Goal: Task Accomplishment & Management: Use online tool/utility

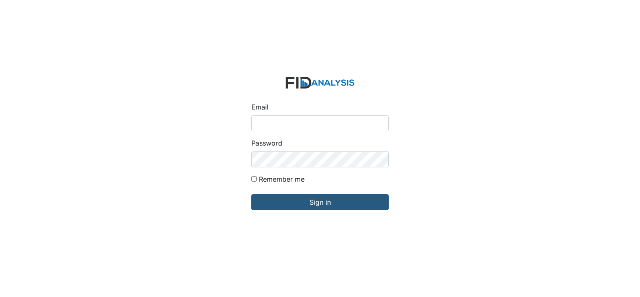
click at [265, 124] on input "Email" at bounding box center [319, 123] width 137 height 16
type input "[EMAIL_ADDRESS][DOMAIN_NAME]"
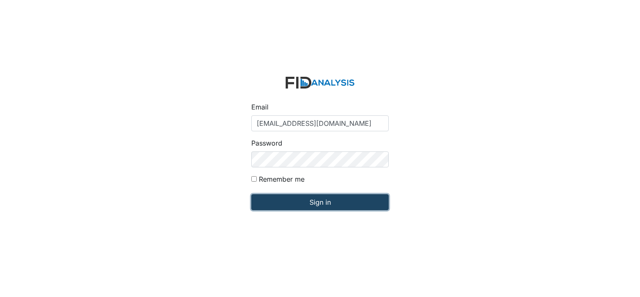
click at [297, 200] on input "Sign in" at bounding box center [319, 202] width 137 height 16
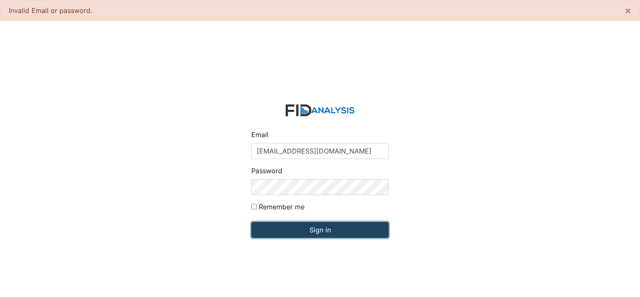
click at [329, 237] on input "Sign in" at bounding box center [319, 230] width 137 height 16
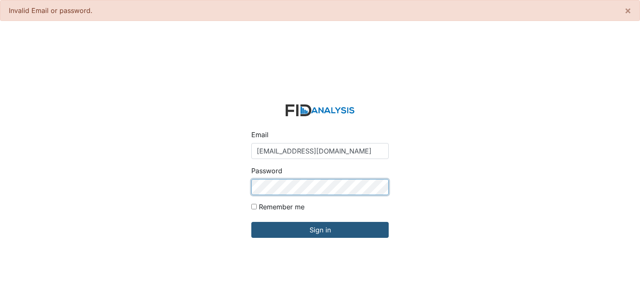
click at [251, 222] on input "Sign in" at bounding box center [319, 230] width 137 height 16
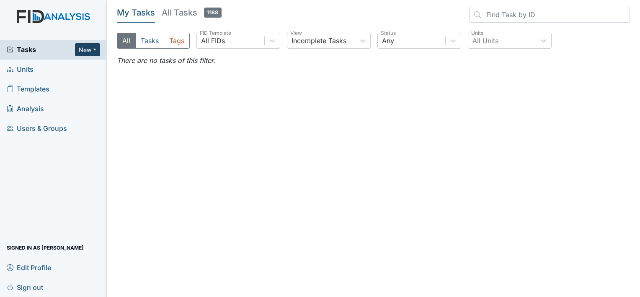
click at [96, 51] on button "New" at bounding box center [87, 49] width 25 height 13
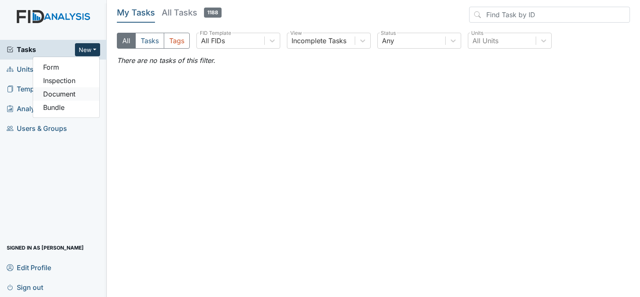
click at [80, 90] on link "Document" at bounding box center [66, 93] width 66 height 13
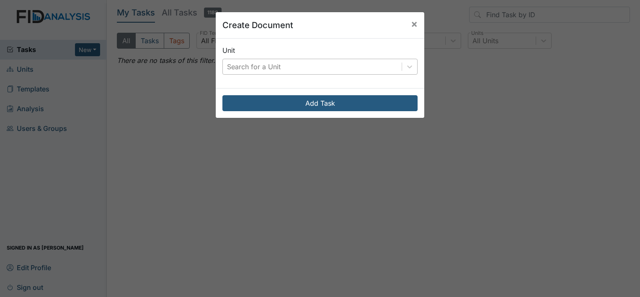
click at [238, 66] on div "Search for a Unit" at bounding box center [254, 67] width 54 height 10
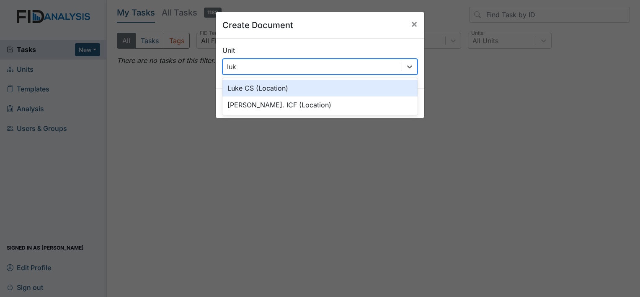
type input "luke"
click at [246, 86] on div "Luke CS (Location)" at bounding box center [319, 88] width 195 height 17
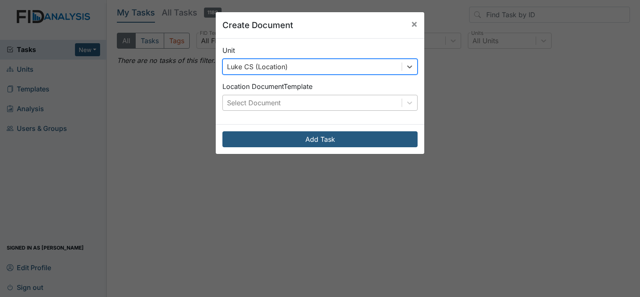
click at [249, 103] on div "Select Document" at bounding box center [254, 103] width 54 height 10
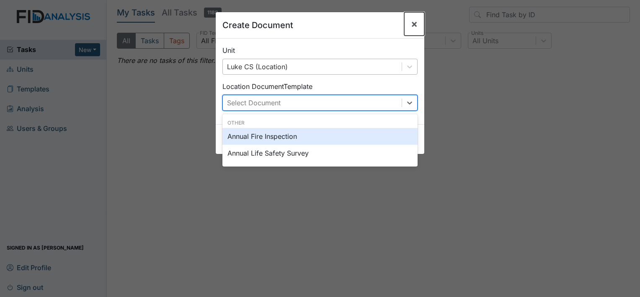
click at [411, 20] on span "×" at bounding box center [414, 24] width 7 height 12
